Goal: Navigation & Orientation: Find specific page/section

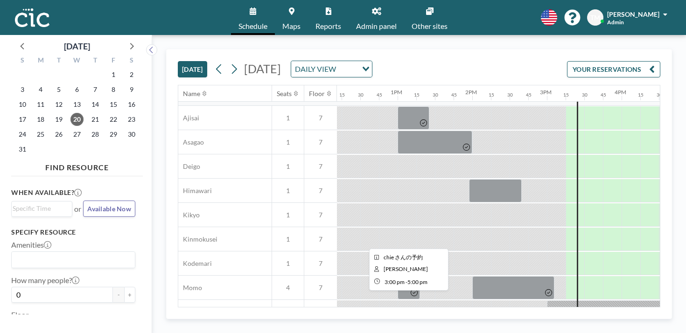
scroll to position [300, 910]
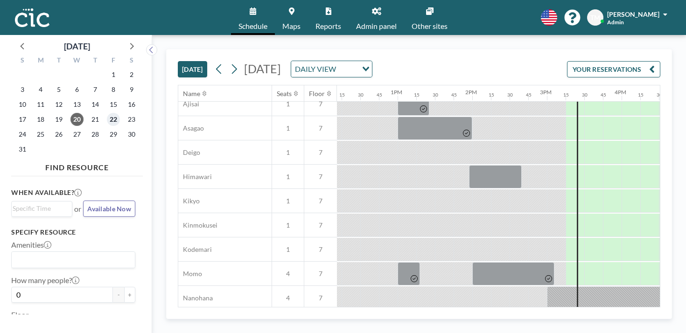
click at [107, 113] on span "22" at bounding box center [113, 119] width 13 height 13
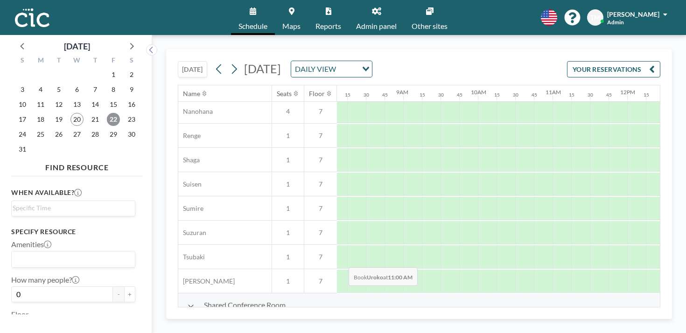
scroll to position [487, 604]
click at [648, 61] on button "YOUR RESERVATIONS" at bounding box center [613, 69] width 93 height 16
click at [608, 61] on button "YOUR RESERVATIONS" at bounding box center [613, 69] width 93 height 16
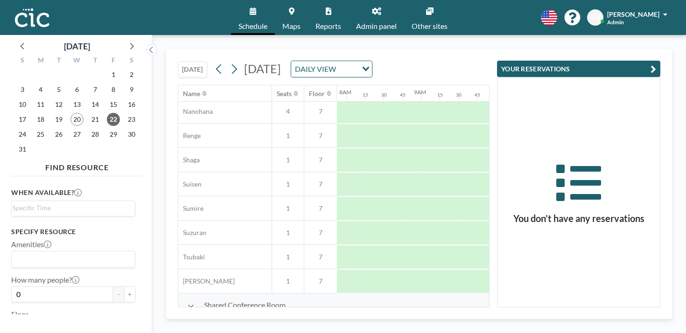
click at [605, 175] on icon at bounding box center [579, 187] width 162 height 52
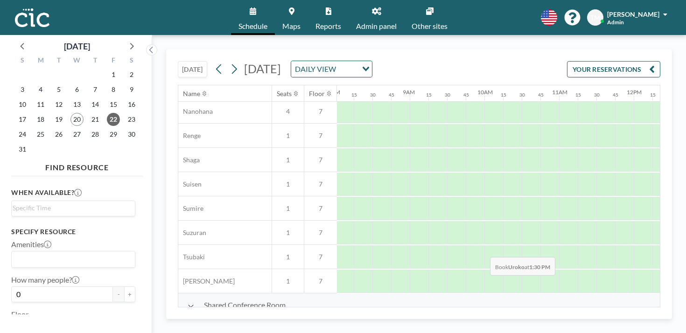
scroll to position [487, 596]
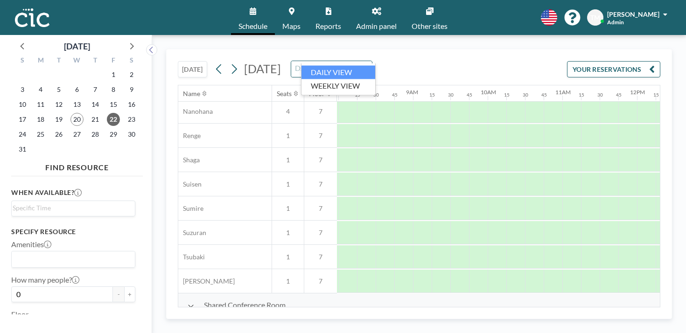
click at [352, 63] on input "Search for option" at bounding box center [326, 69] width 68 height 12
click at [401, 56] on div "[DATE] [DATE] DAILY VIEW Loading... YOUR RESERVATIONS" at bounding box center [419, 66] width 483 height 35
click at [337, 23] on span "Reports" at bounding box center [329, 25] width 26 height 7
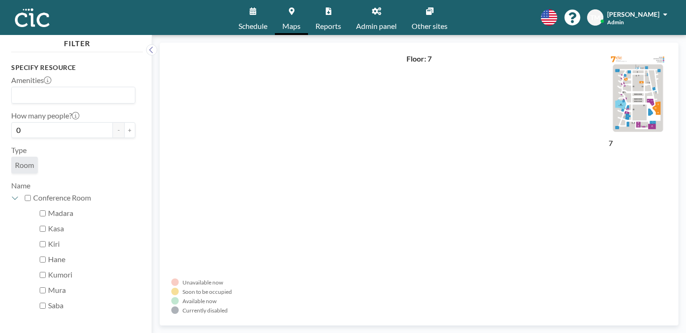
click at [333, 22] on span "Reports" at bounding box center [329, 25] width 26 height 7
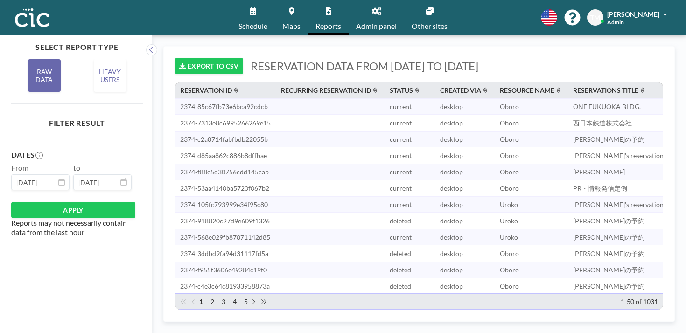
click at [301, 22] on span "Maps" at bounding box center [291, 25] width 18 height 7
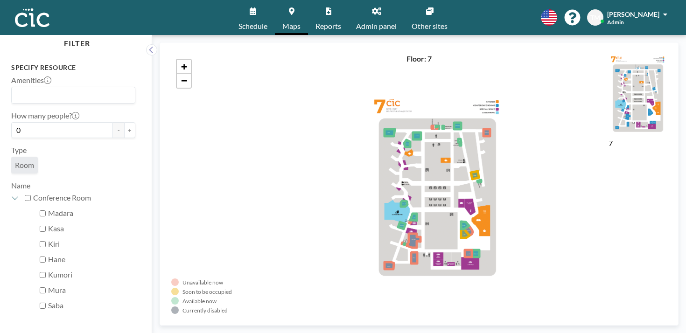
click at [266, 22] on span "Schedule" at bounding box center [253, 25] width 29 height 7
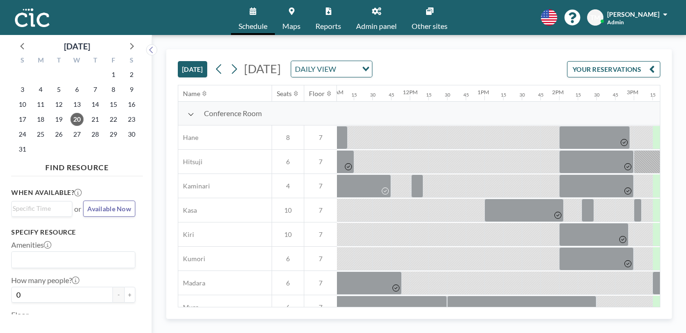
scroll to position [0, 910]
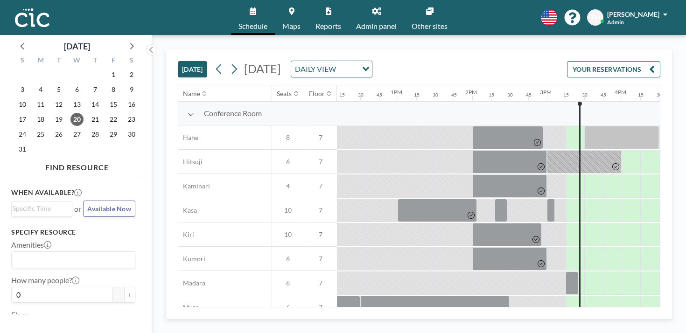
click at [607, 61] on button "YOUR RESERVATIONS" at bounding box center [613, 69] width 93 height 16
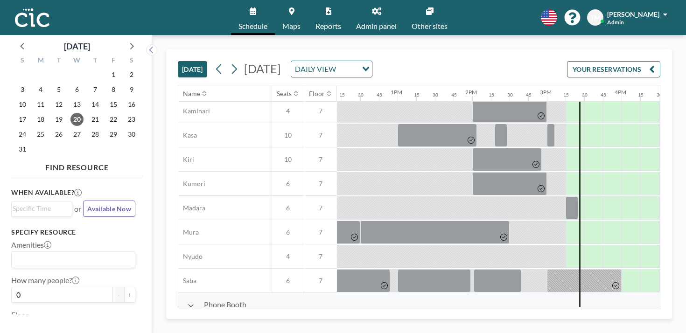
scroll to position [36, 910]
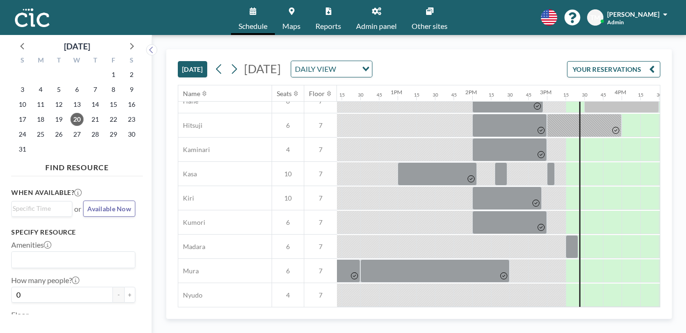
click at [597, 61] on button "YOUR RESERVATIONS" at bounding box center [613, 69] width 93 height 16
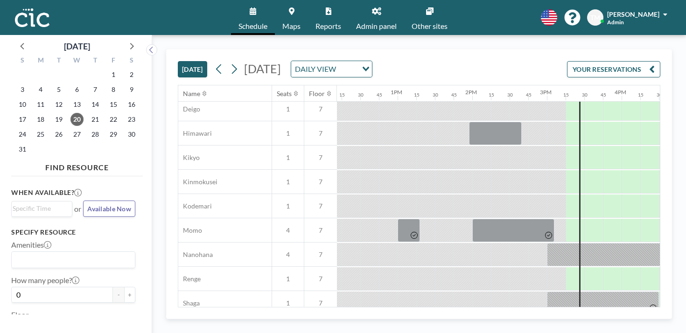
scroll to position [351, 910]
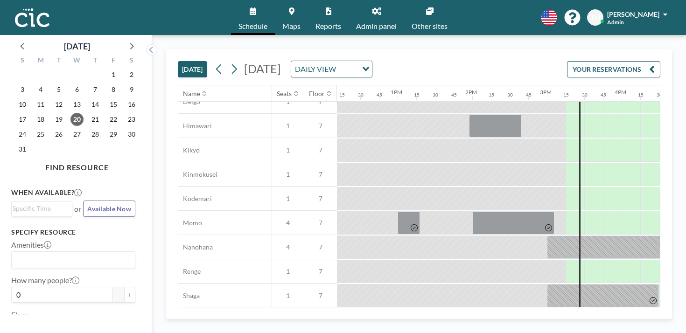
click at [603, 61] on button "YOUR RESERVATIONS" at bounding box center [613, 69] width 93 height 16
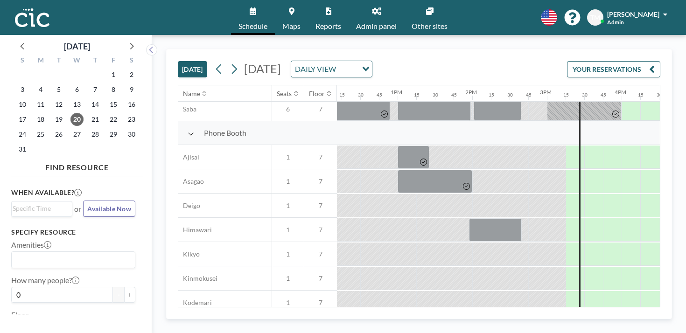
scroll to position [141, 910]
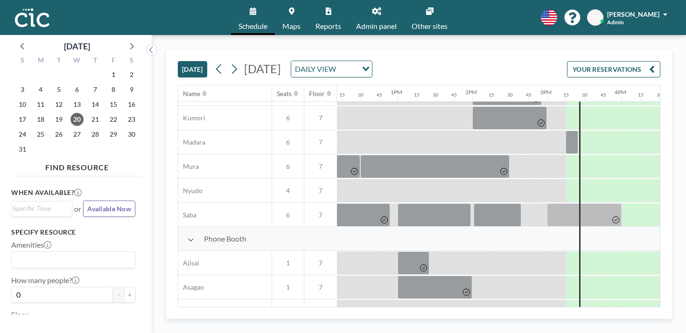
click at [609, 61] on button "YOUR RESERVATIONS" at bounding box center [613, 69] width 93 height 16
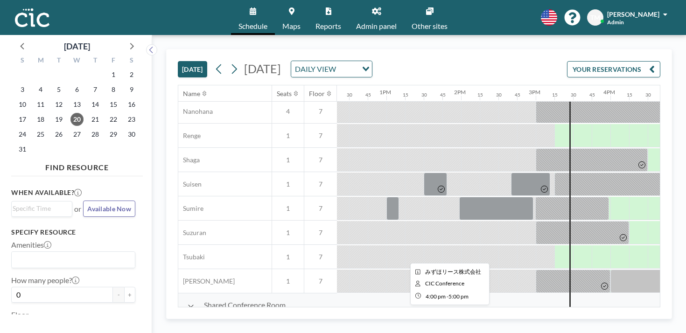
scroll to position [487, 922]
click at [336, 15] on link "Reports" at bounding box center [328, 17] width 41 height 35
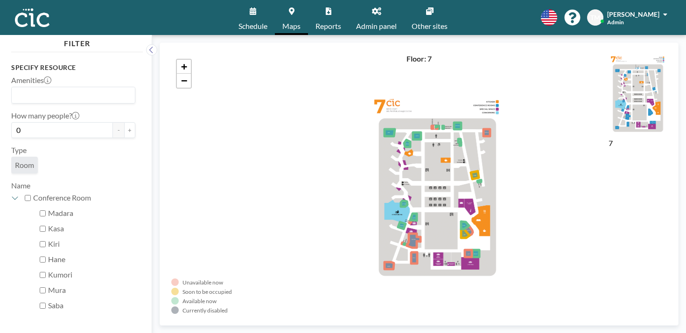
click at [331, 22] on span "Reports" at bounding box center [329, 25] width 26 height 7
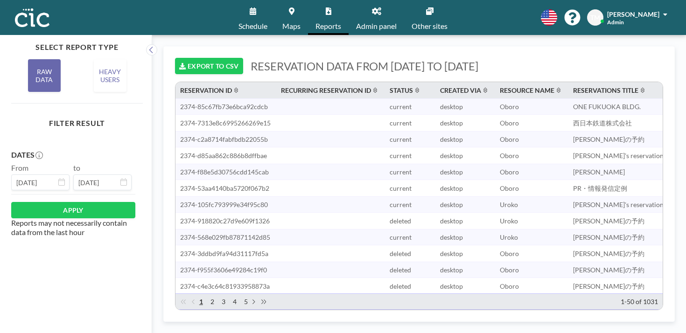
click at [267, 22] on span "Schedule" at bounding box center [253, 25] width 29 height 7
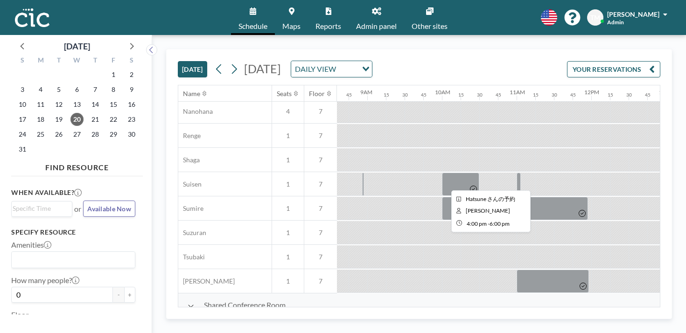
scroll to position [487, 635]
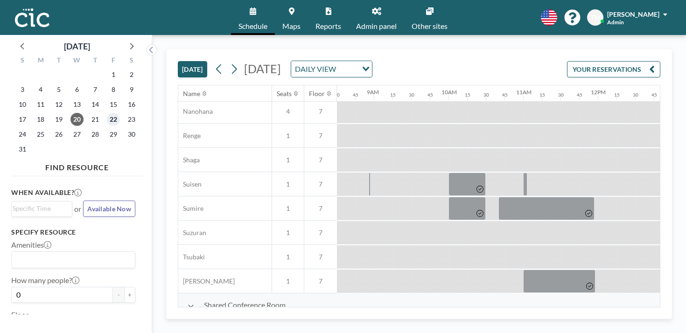
click at [107, 113] on span "22" at bounding box center [113, 119] width 13 height 13
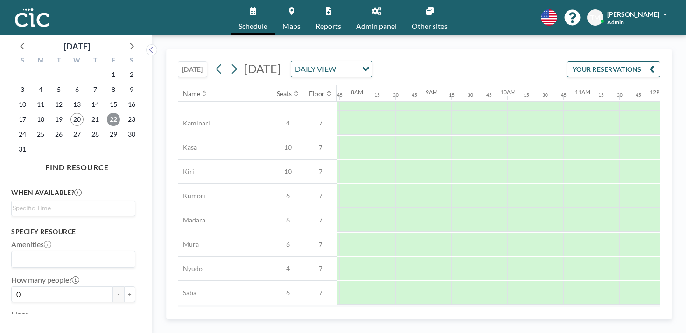
scroll to position [487, 576]
